Goal: Browse casually: Explore the website without a specific task or goal

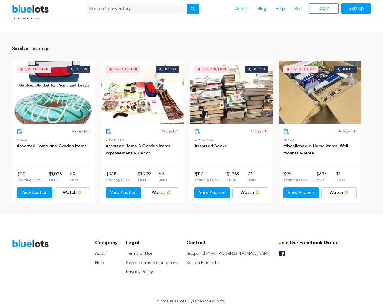
scroll to position [1265, 0]
type input "the"
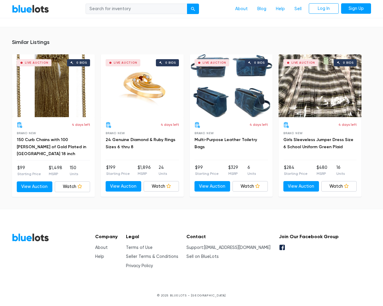
scroll to position [405, 0]
type input "the"
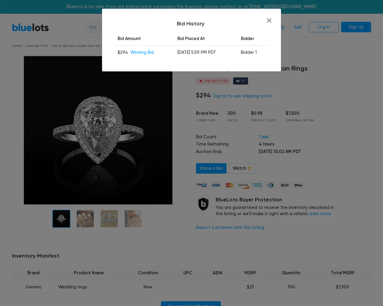
scroll to position [405, 0]
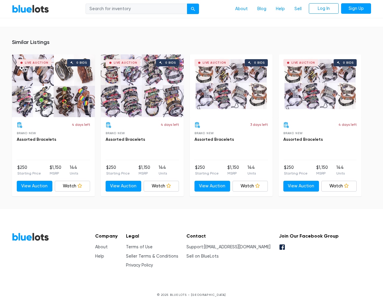
scroll to position [392, 0]
type input "the"
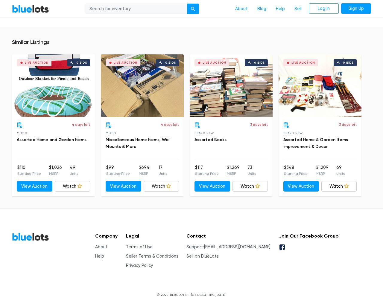
scroll to position [833, 0]
type input "the"
